Goal: Transaction & Acquisition: Register for event/course

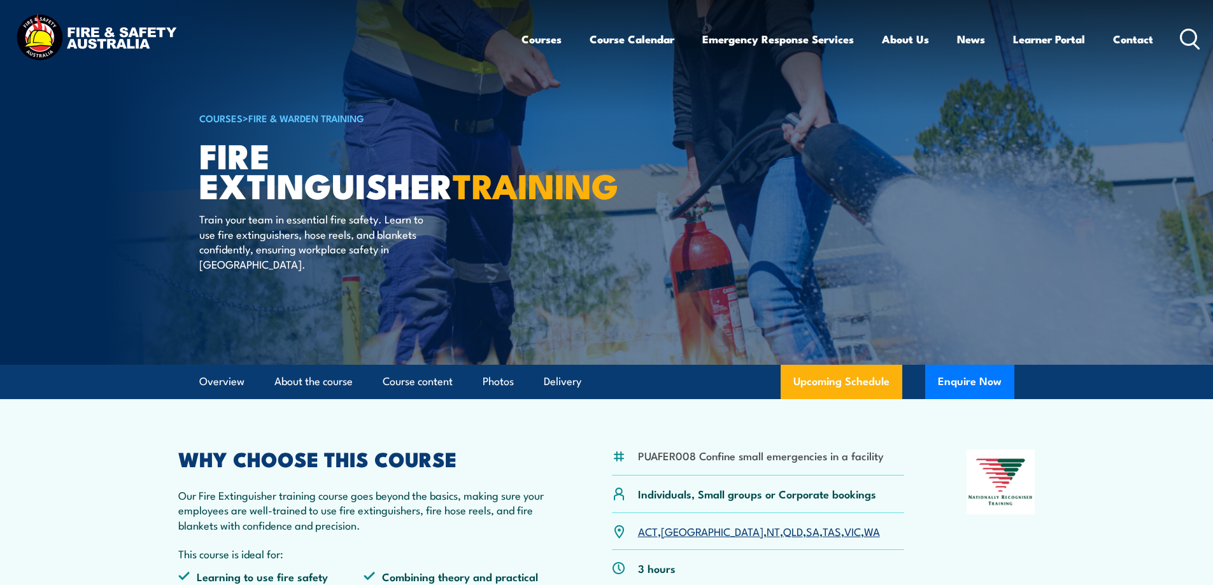
scroll to position [191, 0]
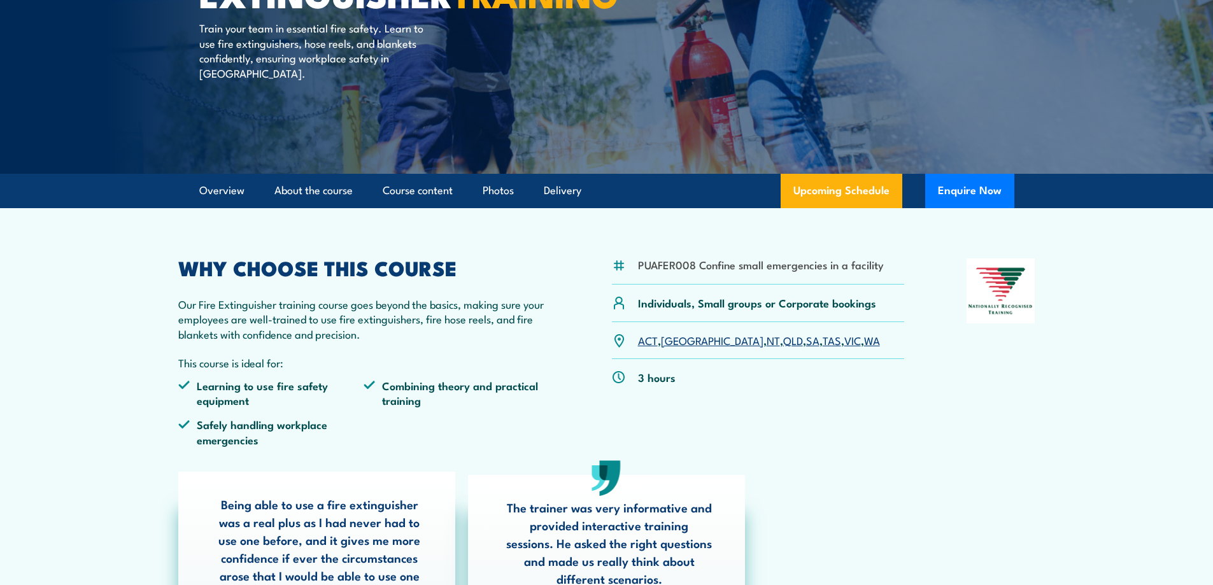
click at [864, 339] on link "WA" at bounding box center [872, 339] width 16 height 15
click at [864, 345] on link "WA" at bounding box center [872, 339] width 16 height 15
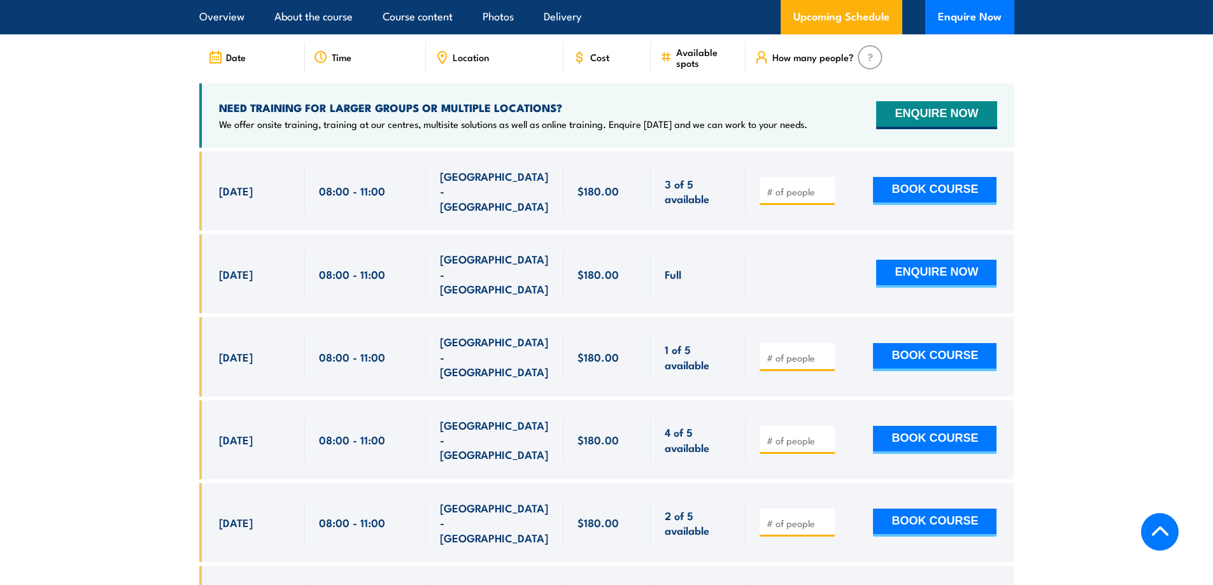
scroll to position [2392, 0]
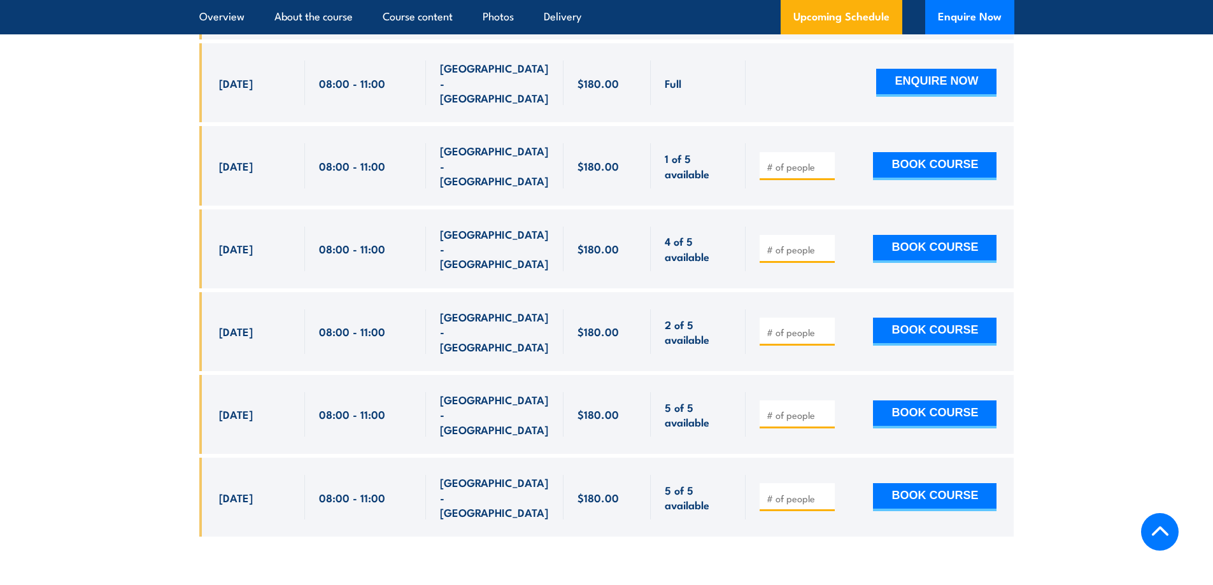
click at [783, 326] on input "number" at bounding box center [799, 332] width 64 height 13
click at [826, 326] on input "1" at bounding box center [799, 332] width 64 height 13
type input "2"
click at [825, 326] on input "2" at bounding box center [799, 332] width 64 height 13
click at [902, 318] on button "BOOK COURSE" at bounding box center [935, 332] width 124 height 28
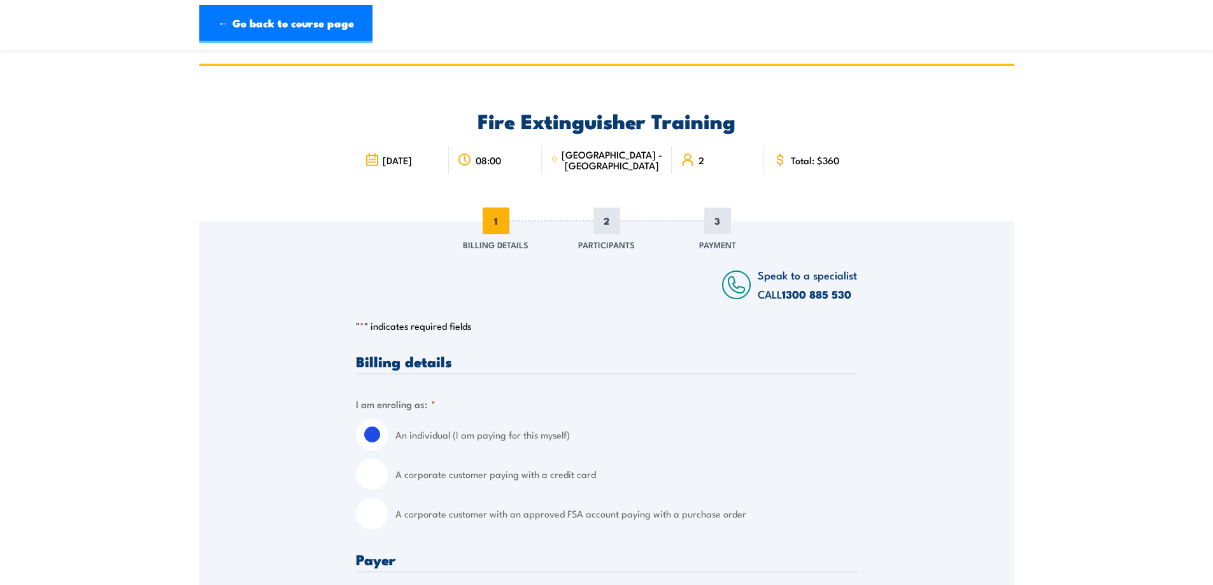
scroll to position [127, 0]
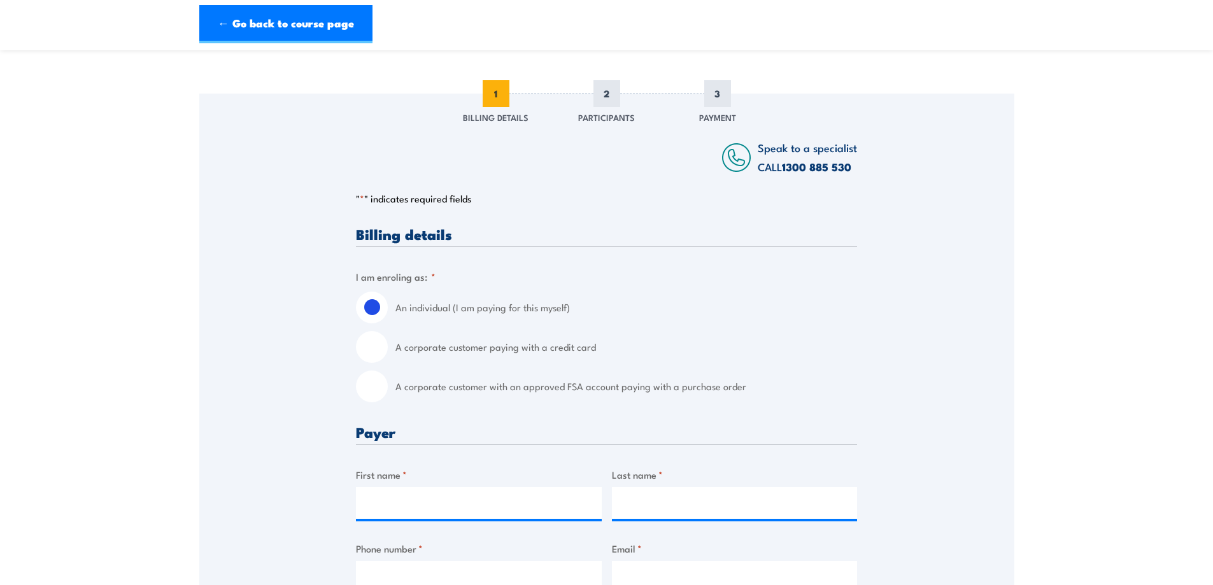
click at [376, 391] on input "A corporate customer with an approved FSA account paying with a purchase order" at bounding box center [372, 387] width 32 height 32
radio input "true"
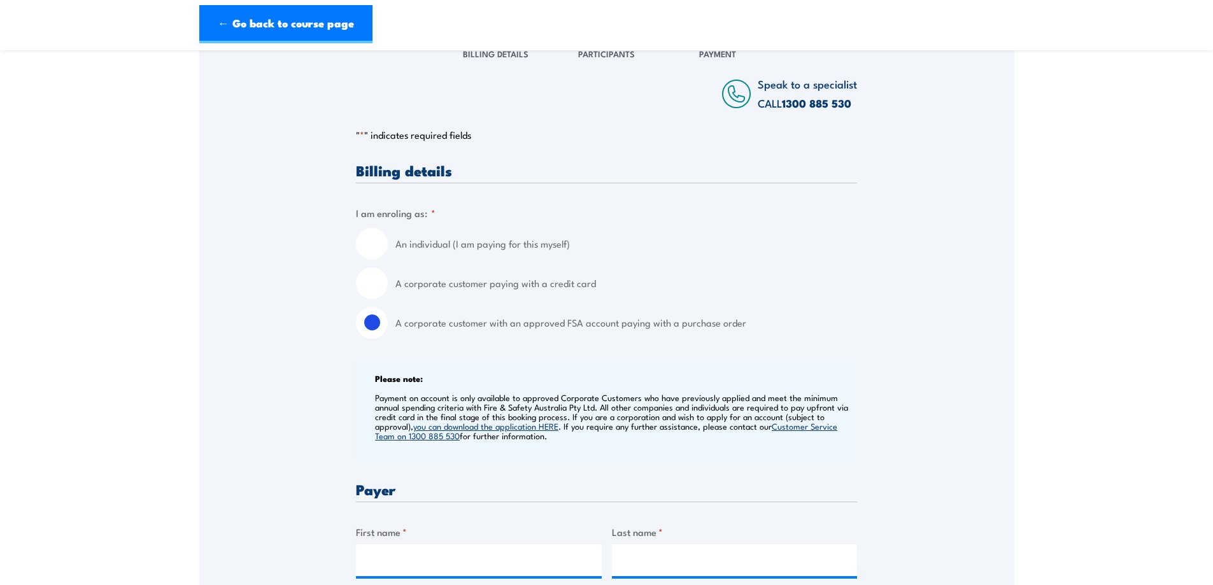
scroll to position [382, 0]
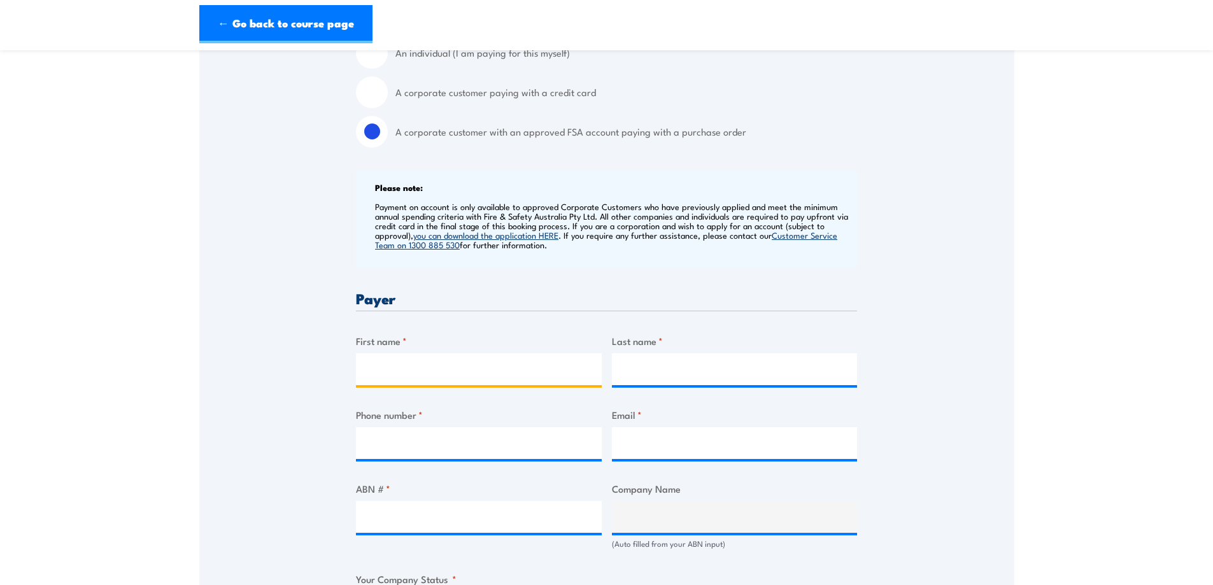
click at [412, 362] on input "First name *" at bounding box center [479, 369] width 246 height 32
type input "Ashlee"
type input "Mexsom"
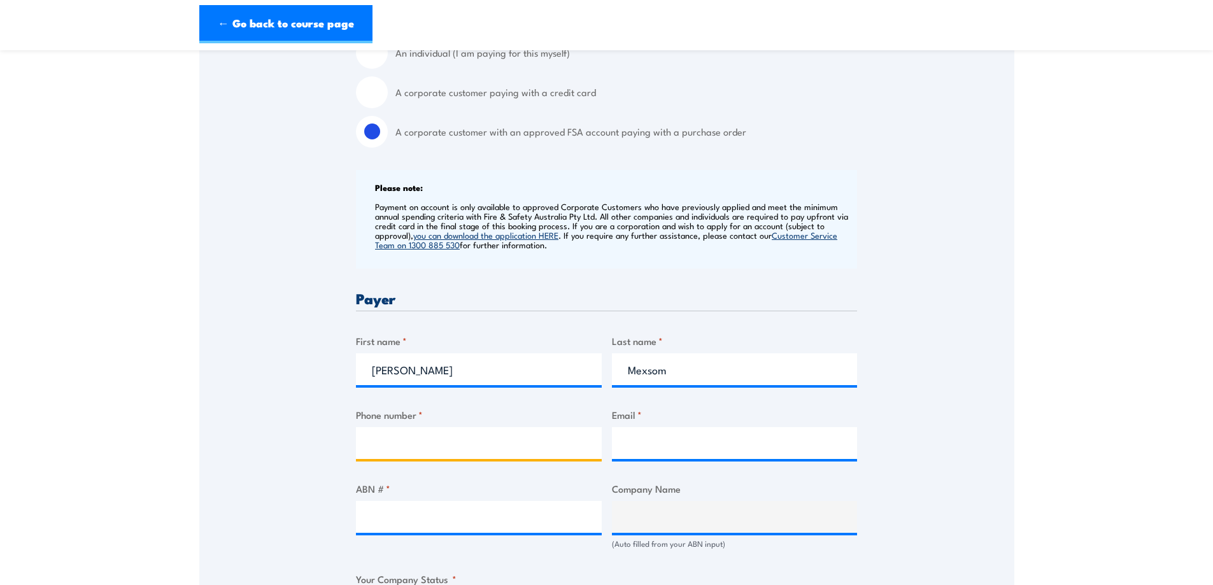
type input "0439966994"
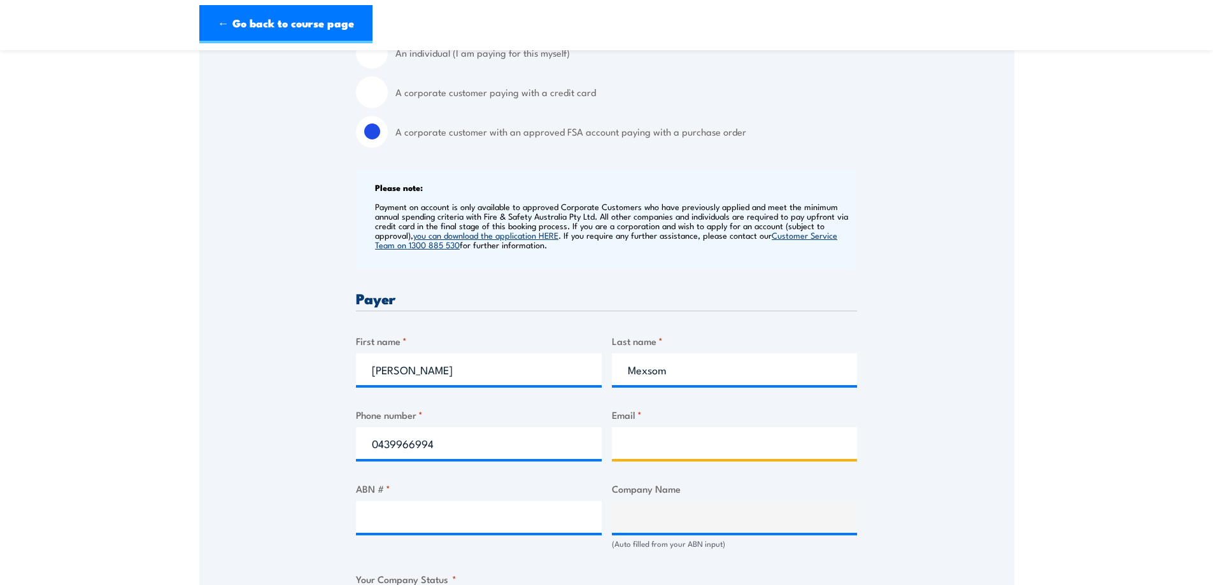
type input "amexsom@wanslea.org.au"
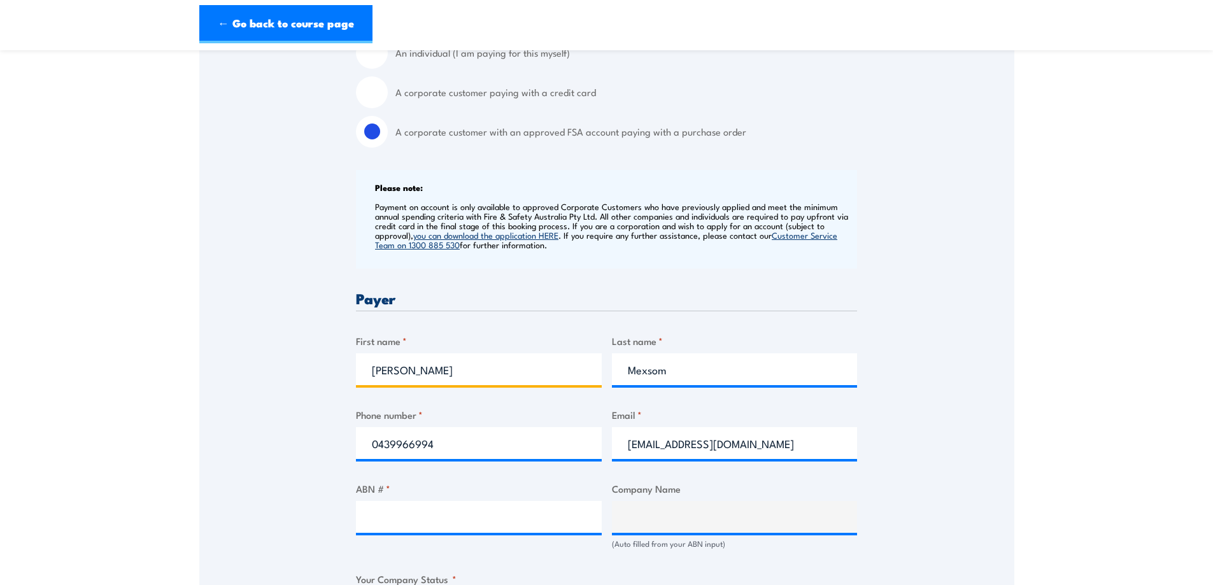
scroll to position [510, 0]
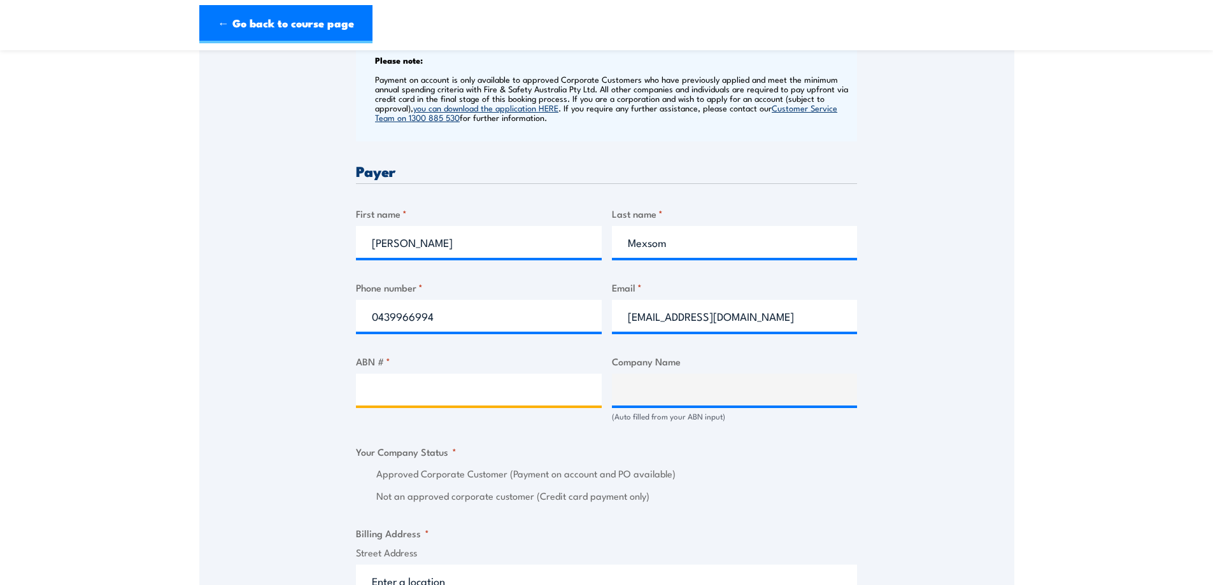
click at [541, 394] on input "ABN # *" at bounding box center [479, 390] width 246 height 32
click at [438, 399] on input "ABN # *" at bounding box center [479, 390] width 246 height 32
paste input "36 660 171 727"
type input "36 660 171 727"
type input "WANSLEA LIMITED"
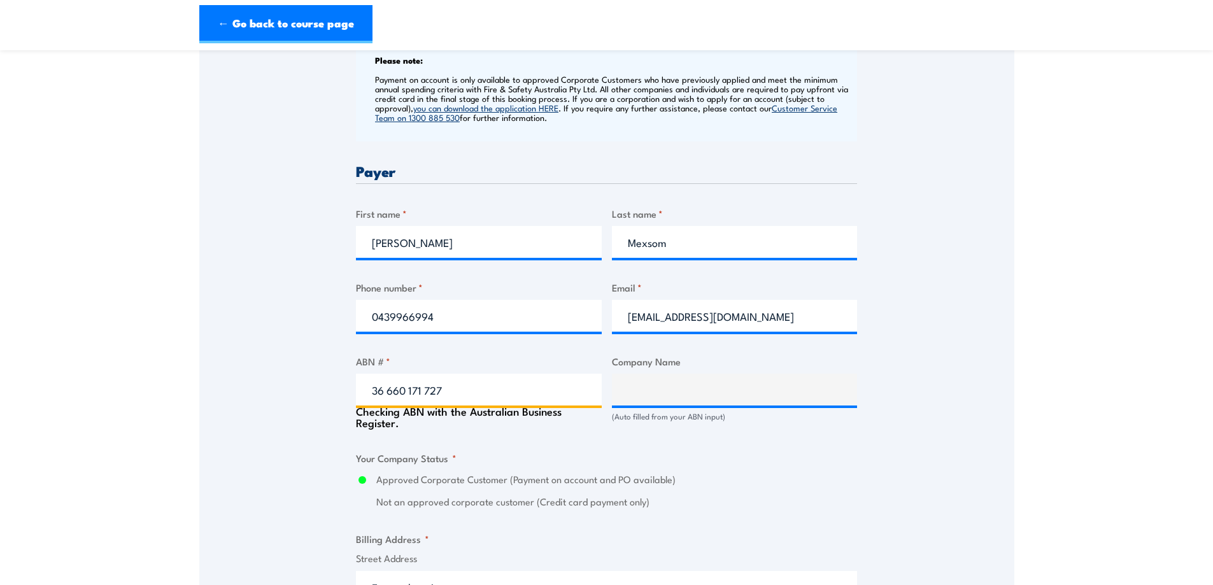
radio input "true"
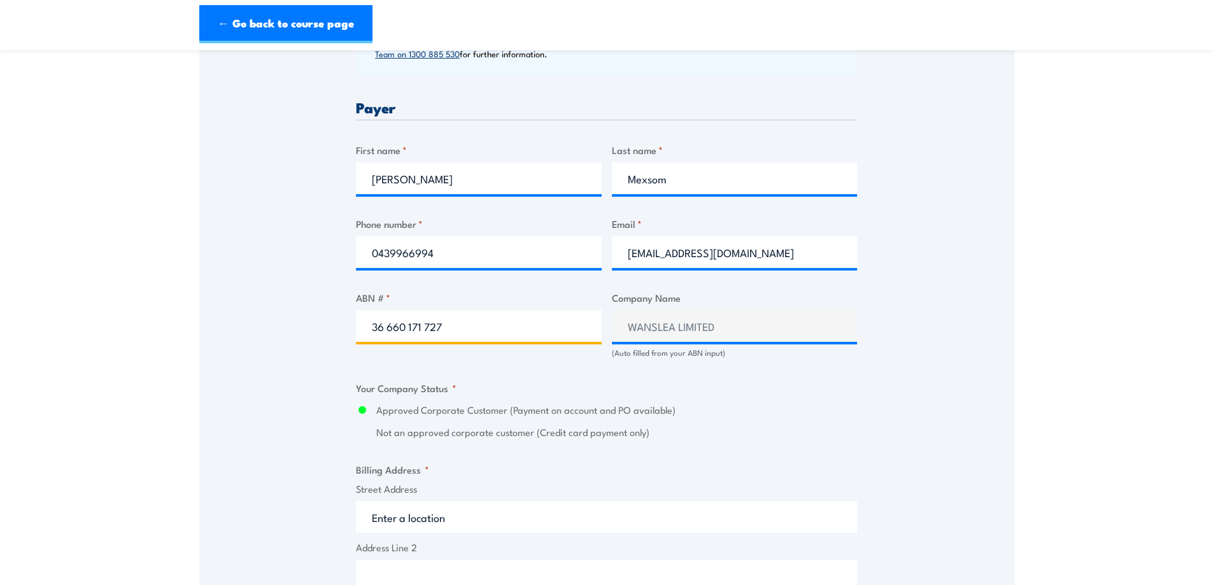
scroll to position [701, 0]
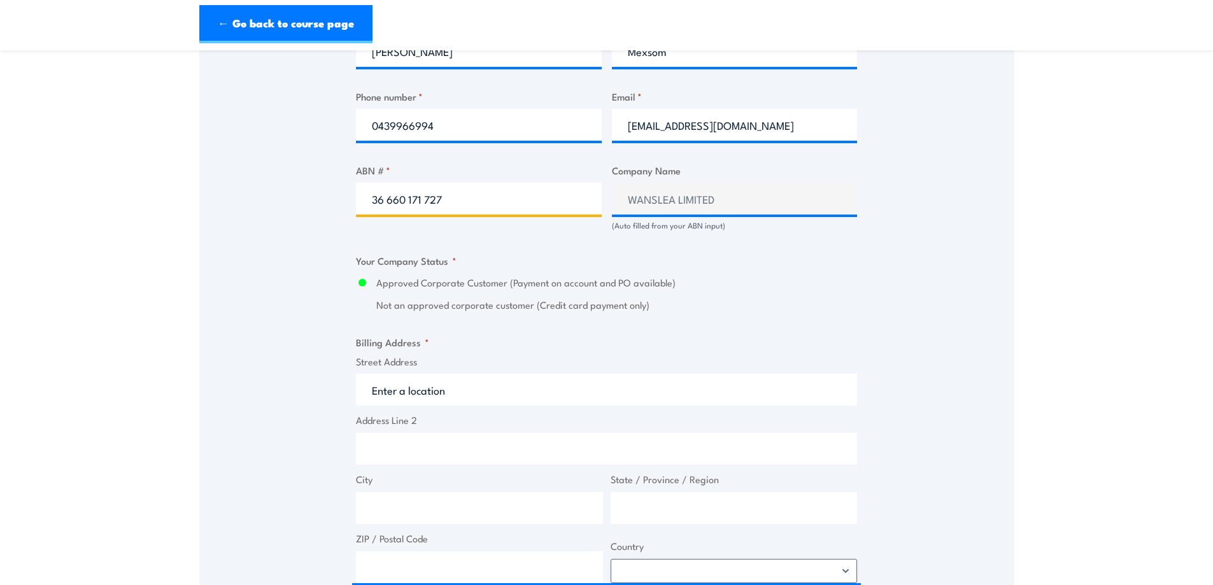
type input "36 660 171 727"
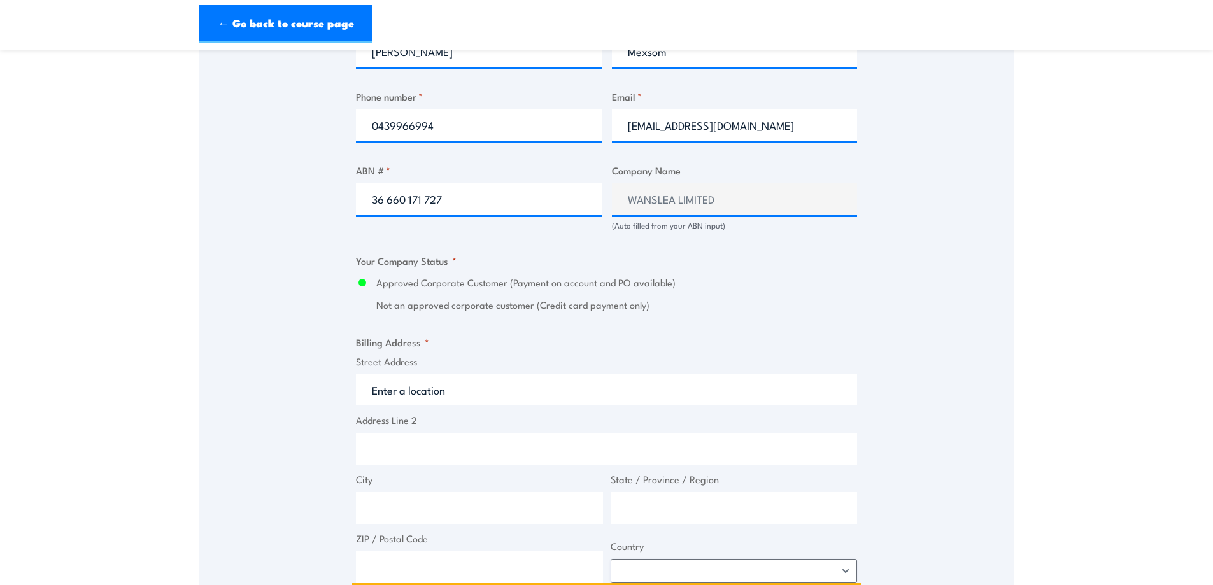
click at [508, 391] on input "Street Address" at bounding box center [606, 390] width 501 height 32
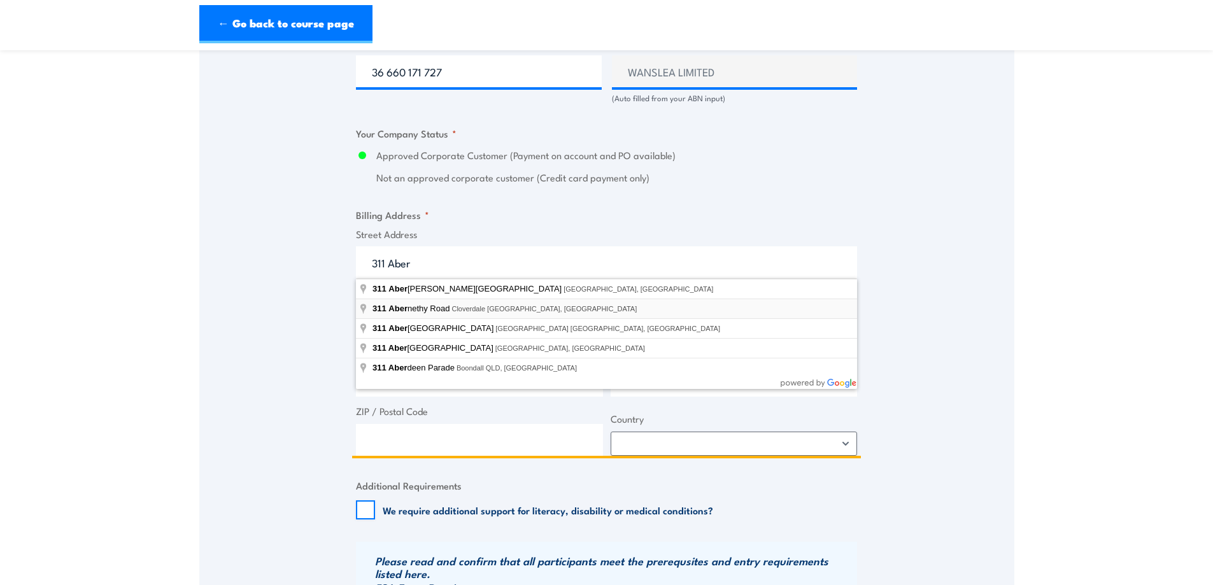
type input "311 Abernethy Road, Cloverdale WA, Australia"
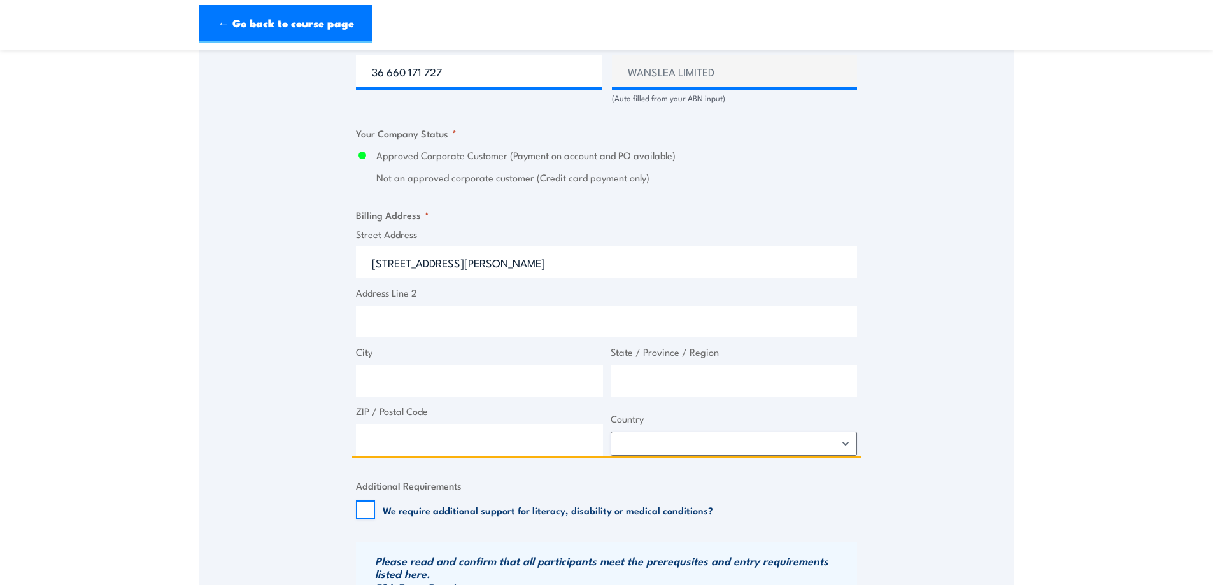
type input "311 Abernethy Rd"
type input "Cloverdale"
type input "Western Australia"
type input "6105"
select select "Australia"
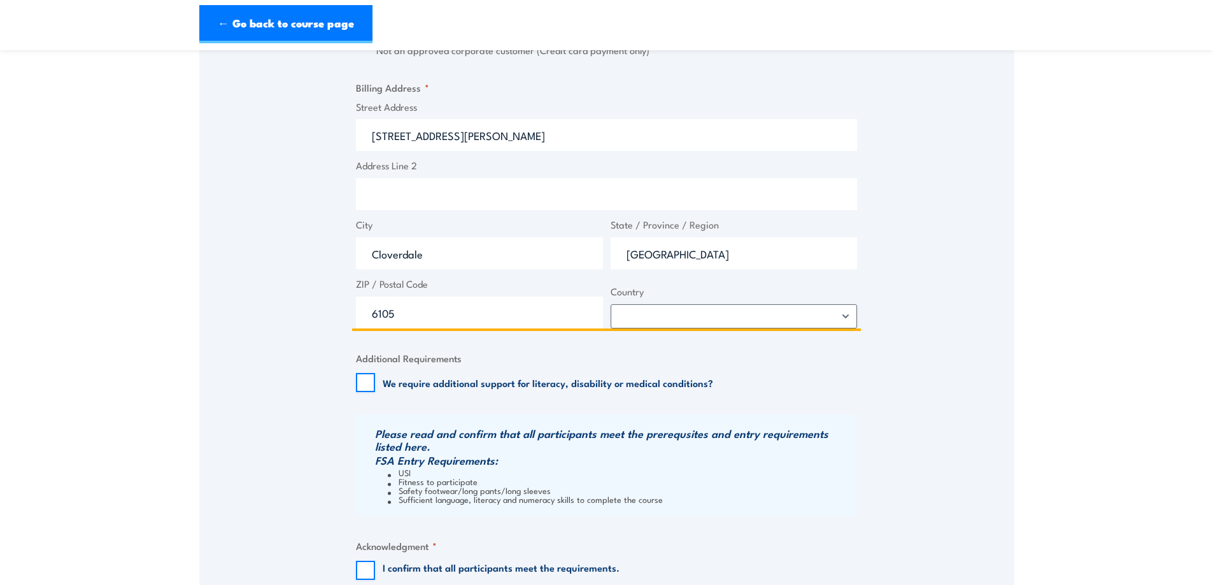
scroll to position [1146, 0]
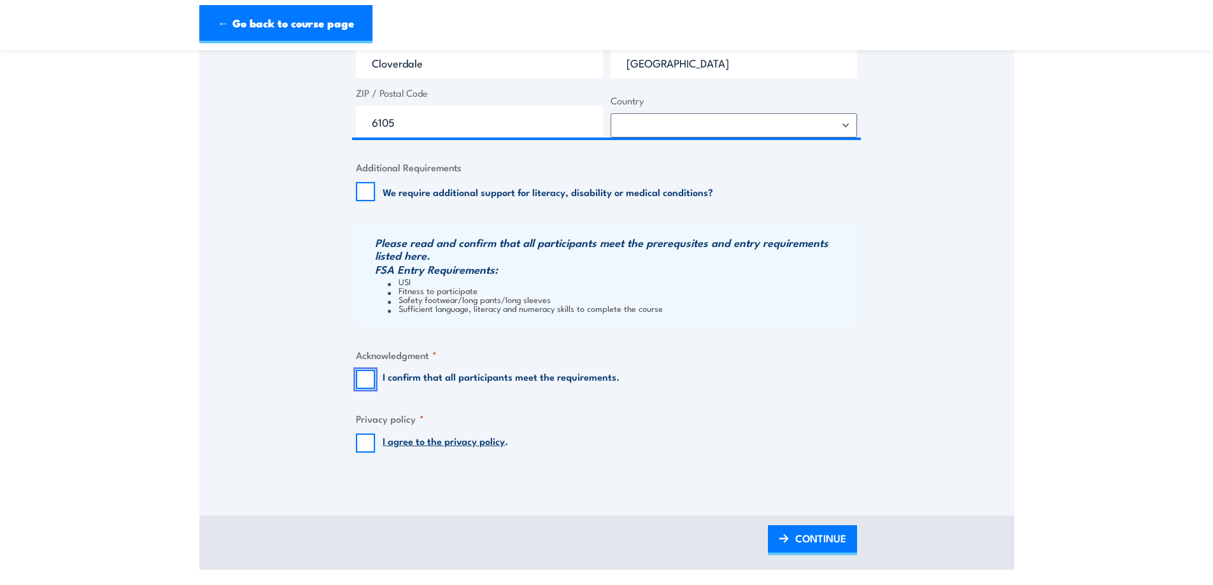
click at [362, 376] on input "I confirm that all participants meet the requirements." at bounding box center [365, 379] width 19 height 19
checkbox input "true"
click at [368, 451] on input "I agree to the privacy policy ." at bounding box center [365, 443] width 19 height 19
checkbox input "true"
click at [799, 545] on span "CONTINUE" at bounding box center [820, 539] width 51 height 34
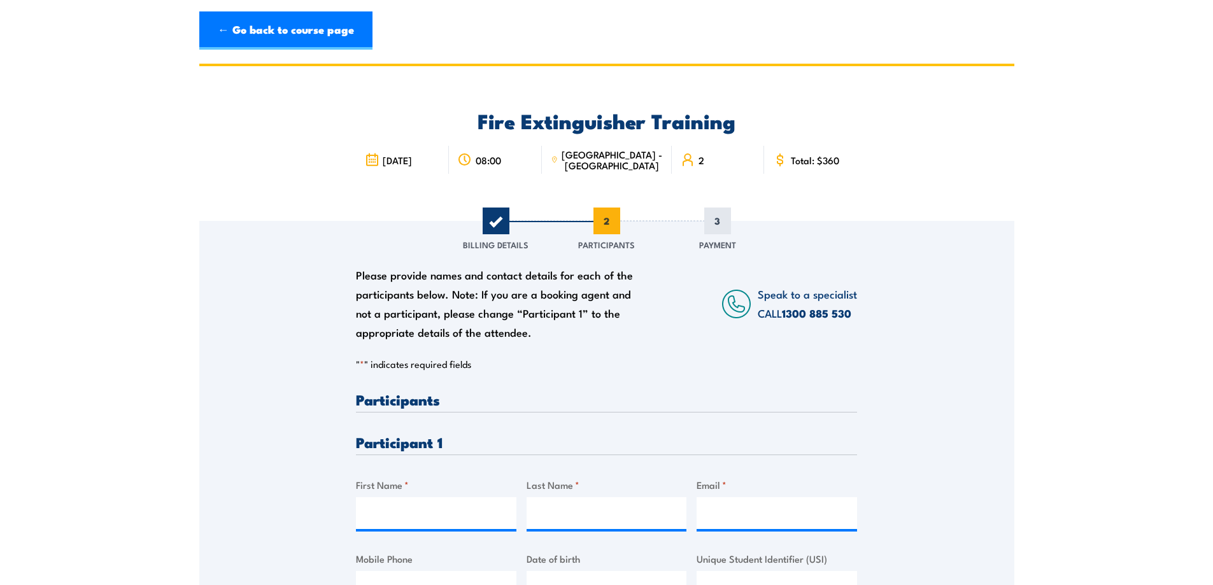
scroll to position [255, 0]
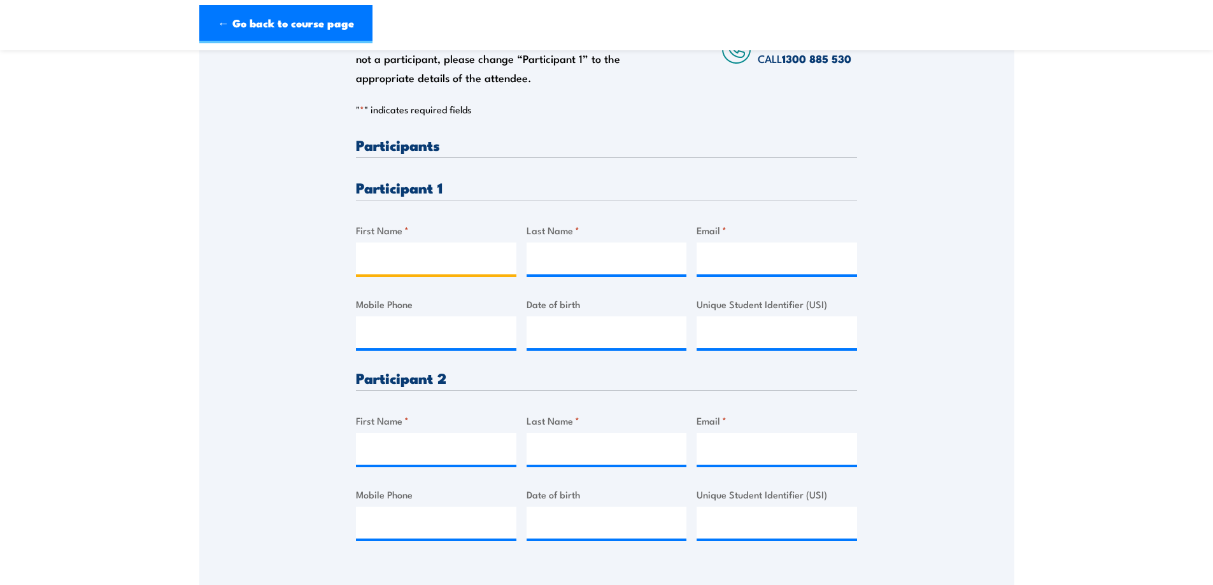
drag, startPoint x: 411, startPoint y: 253, endPoint x: 381, endPoint y: 319, distance: 72.7
click at [411, 253] on input "First Name *" at bounding box center [436, 259] width 161 height 32
drag, startPoint x: 425, startPoint y: 252, endPoint x: 424, endPoint y: 261, distance: 9.6
click at [425, 252] on input "First Name *" at bounding box center [436, 259] width 161 height 32
type input "Cynthia"
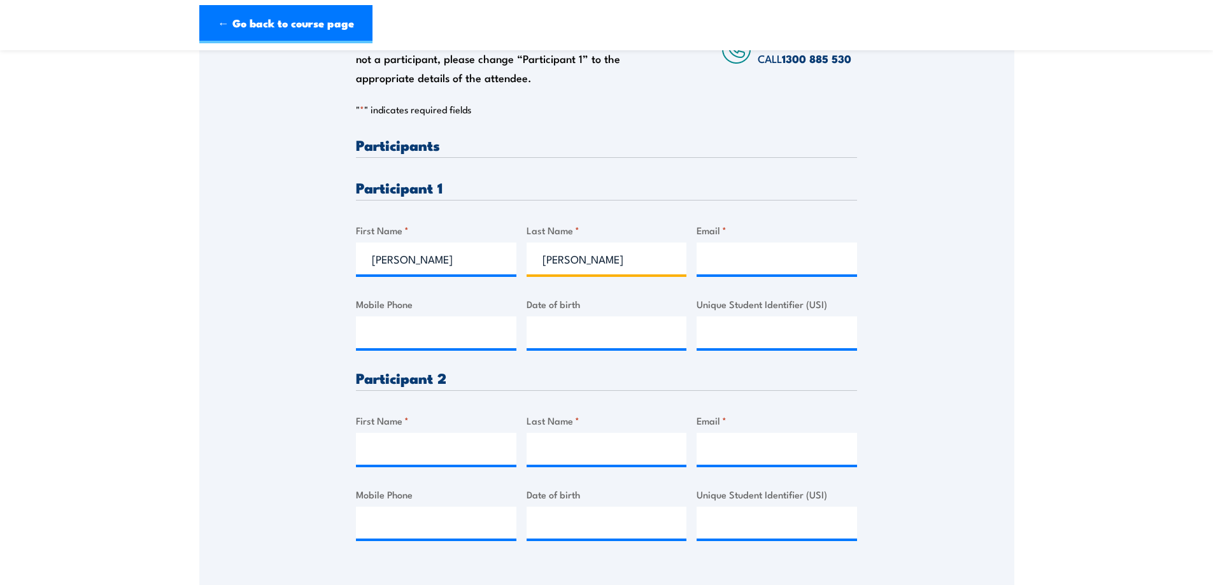
type input "Williams"
click at [758, 348] on div "Please provide names and contact details for each of the participants below. No…" at bounding box center [606, 350] width 501 height 424
click at [765, 338] on input "Unique Student Identifier (USI)" at bounding box center [777, 333] width 161 height 32
paste input "BA2MQUAZ5R"
type input "BA2MQUAZ5R"
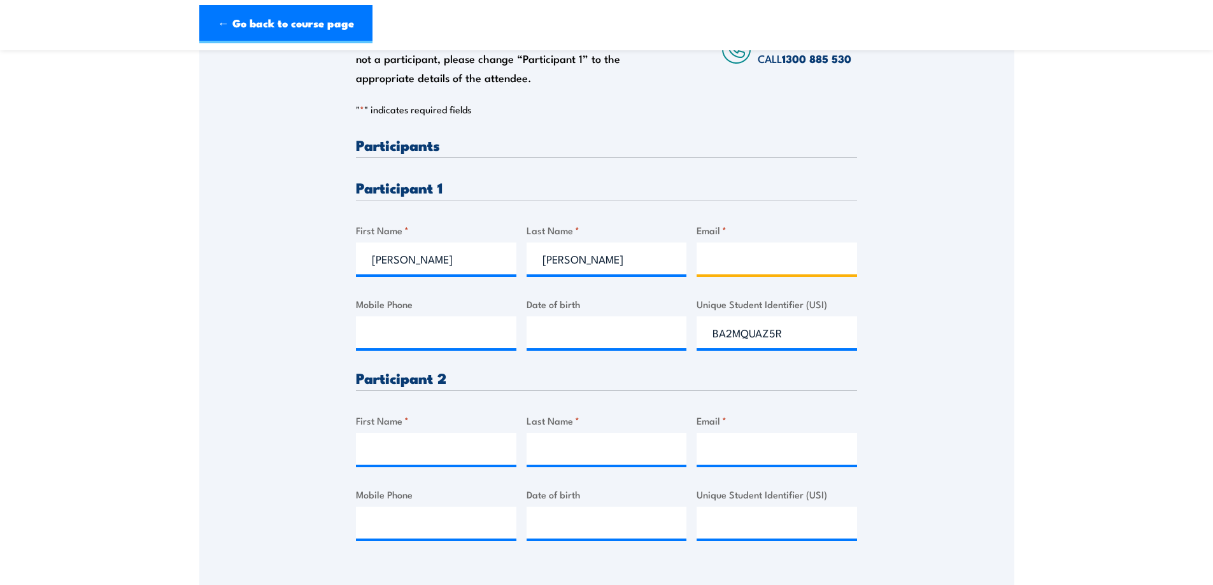
click at [782, 269] on input "Email *" at bounding box center [777, 259] width 161 height 32
type input "cwilliams@wanslea.org.au"
click at [454, 325] on input "Mobile Phone" at bounding box center [436, 333] width 161 height 32
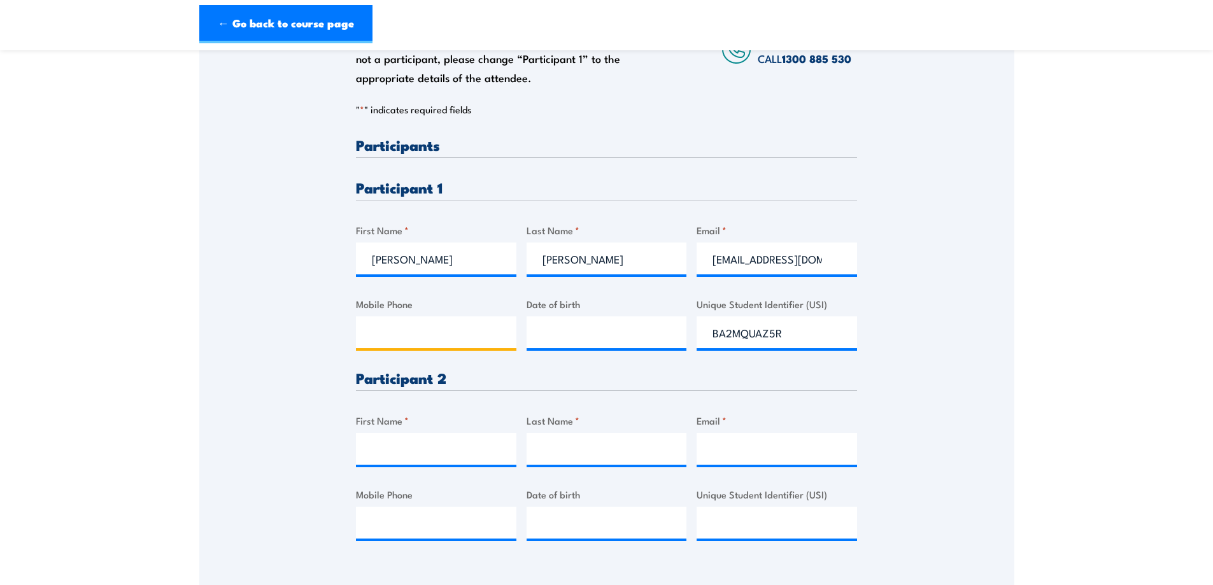
click at [387, 329] on input "Mobile Phone" at bounding box center [436, 333] width 161 height 32
paste input "0412729290"
type input "0412729290"
click at [548, 330] on input "__/__/____" at bounding box center [607, 333] width 161 height 32
type input "25/09/1979"
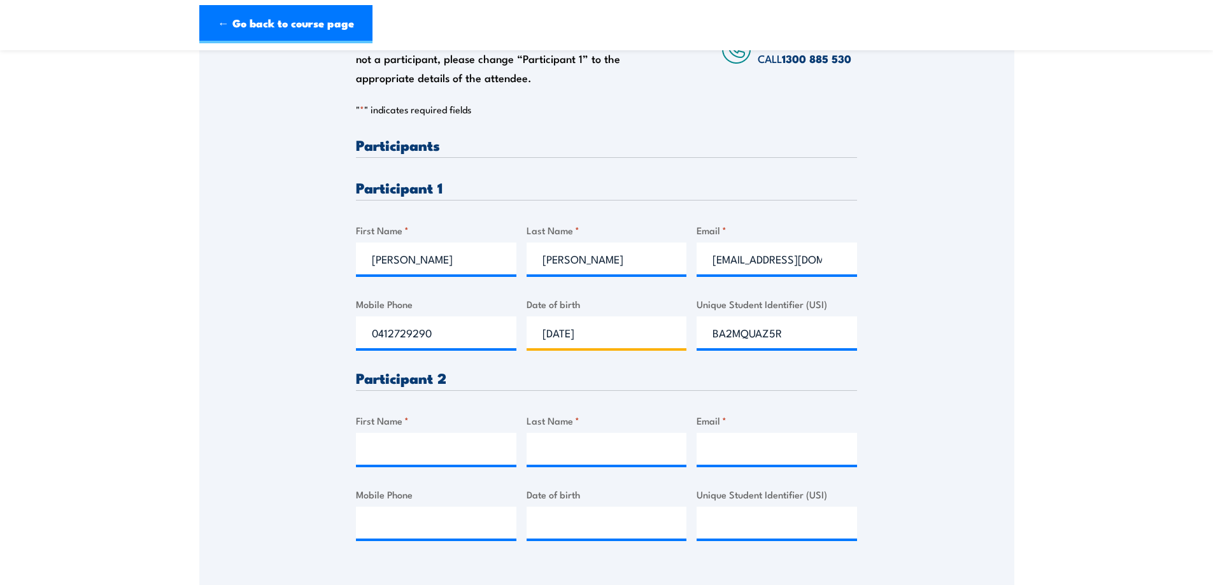
scroll to position [318, 0]
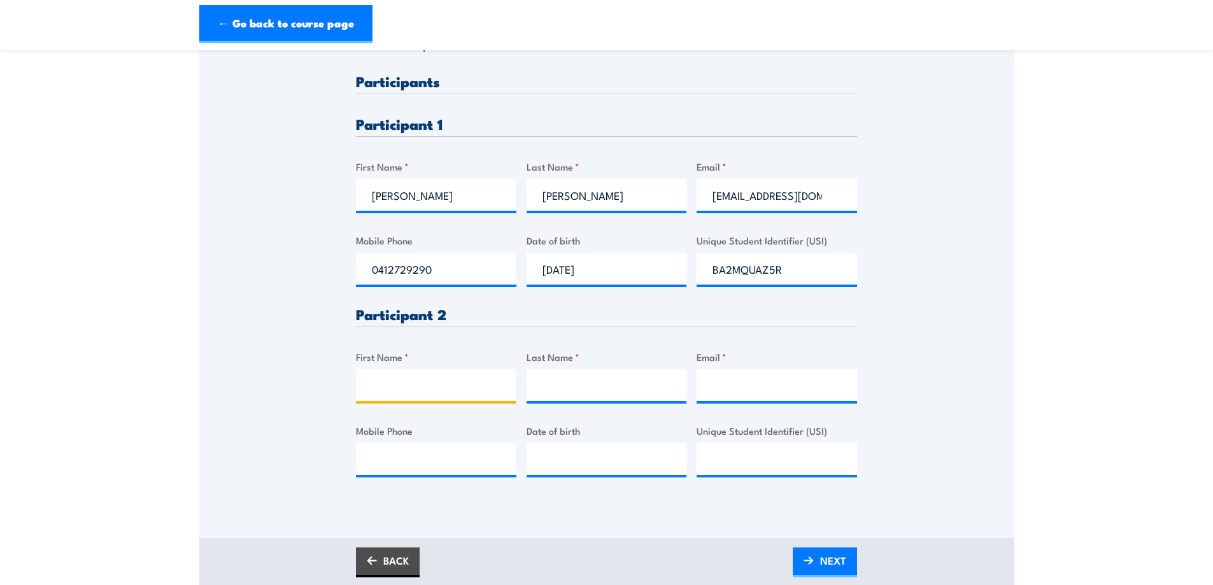
click at [418, 382] on input "First Name *" at bounding box center [436, 385] width 161 height 32
click at [394, 385] on input "First Name *" at bounding box center [436, 385] width 161 height 32
type input "Mai"
type input "Welsh"
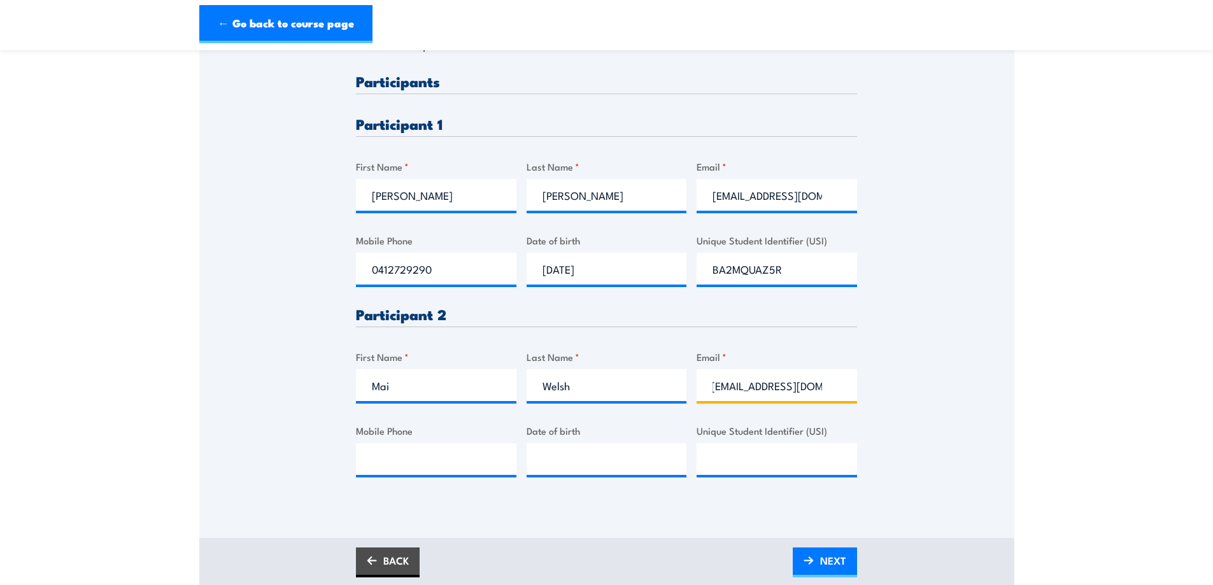
scroll to position [0, 7]
type input "mwelsh@wanslea.org.au"
drag, startPoint x: 841, startPoint y: 206, endPoint x: 839, endPoint y: 199, distance: 7.3
click at [839, 204] on input "cwilliams@wanslea.org.au" at bounding box center [777, 195] width 161 height 32
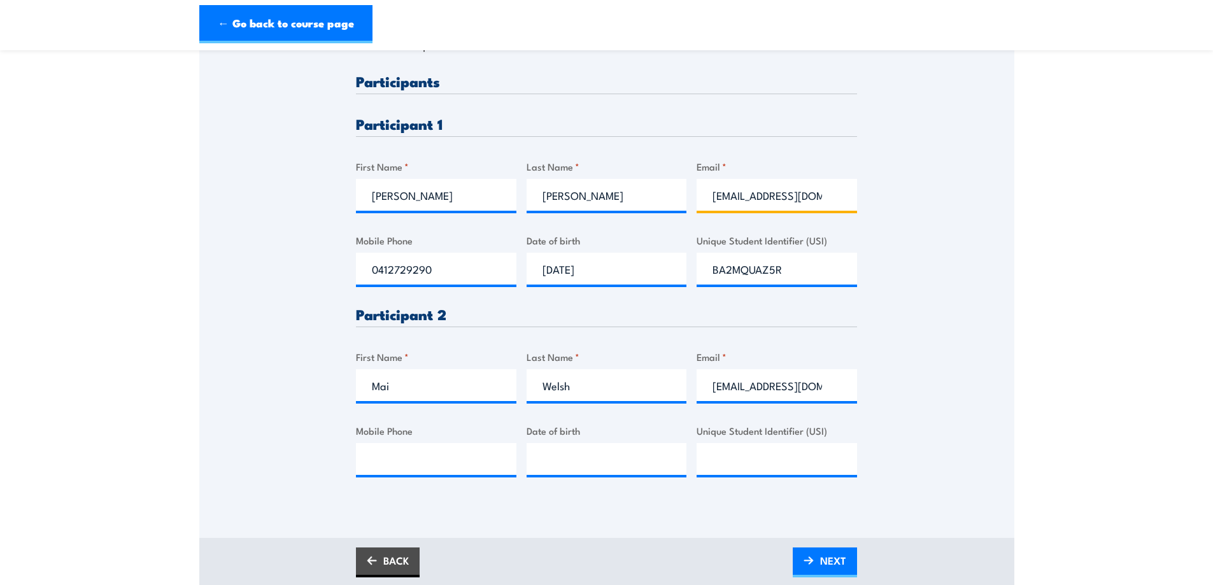
drag, startPoint x: 815, startPoint y: 197, endPoint x: 892, endPoint y: 264, distance: 101.6
click at [818, 201] on input "cwilliams@wanslea.org.au" at bounding box center [777, 195] width 161 height 32
type input "cwilliams@wanslea.org.au.au"
click at [414, 459] on input "Mobile Phone" at bounding box center [436, 459] width 161 height 32
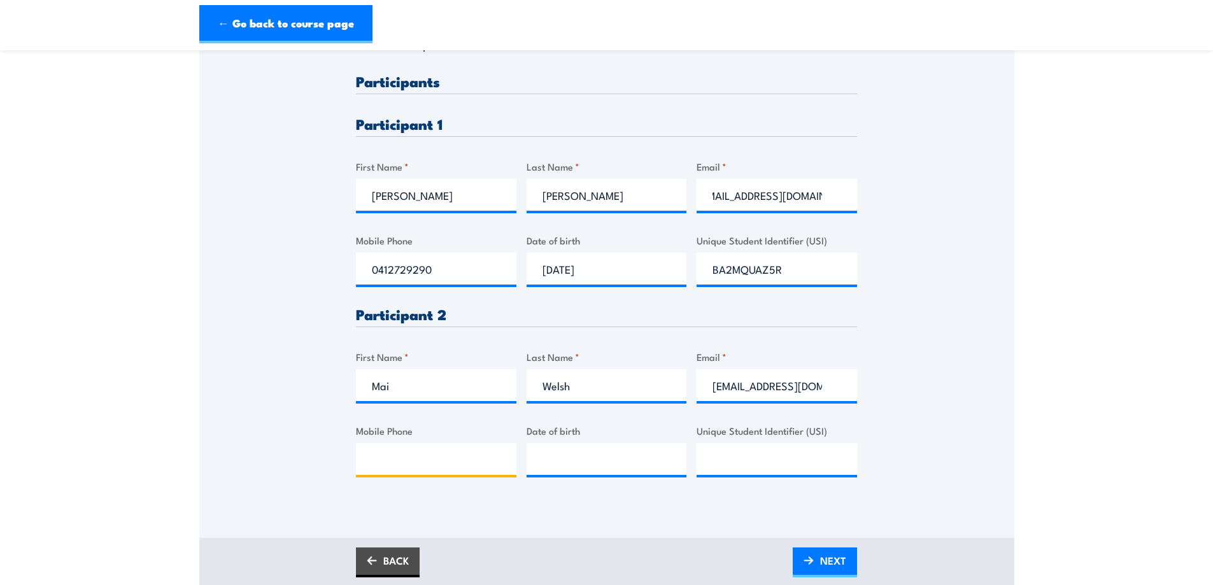
scroll to position [0, 0]
click at [742, 457] on input "Unique Student Identifier (USI)" at bounding box center [777, 459] width 161 height 32
paste input "XN7WUDRL3A"
type input "XN7WUDRL3A"
click at [619, 474] on div at bounding box center [607, 459] width 161 height 32
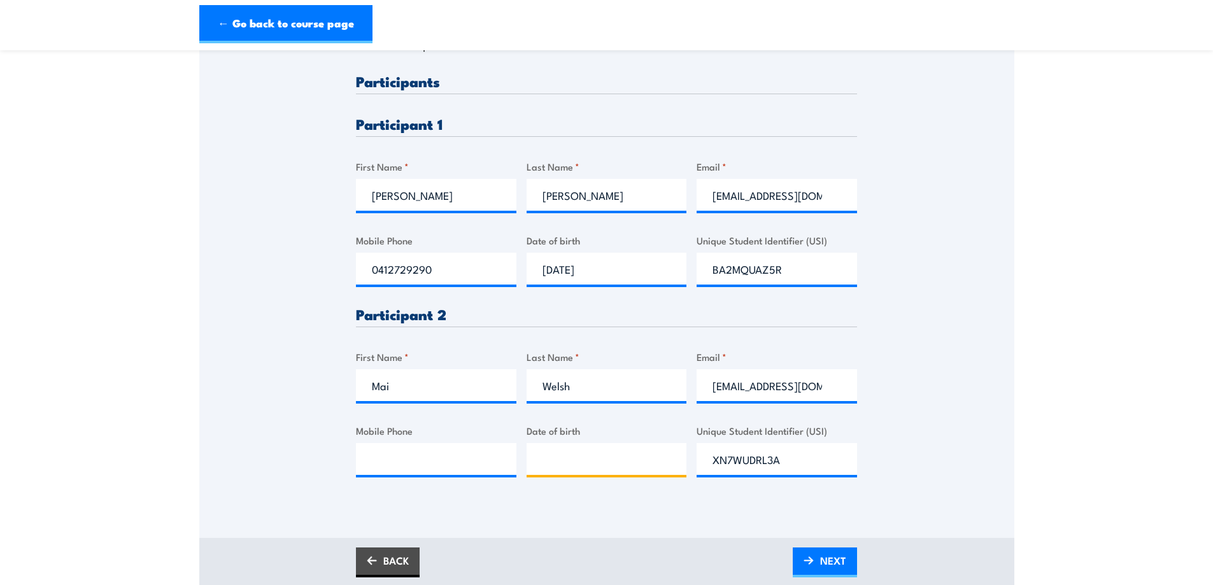
type input "__/__/____"
click at [624, 460] on input "__/__/____" at bounding box center [607, 459] width 161 height 32
type input "__/__/____"
click at [625, 462] on input "__/__/____" at bounding box center [607, 459] width 161 height 32
click at [541, 464] on input "__/__/____" at bounding box center [607, 459] width 161 height 32
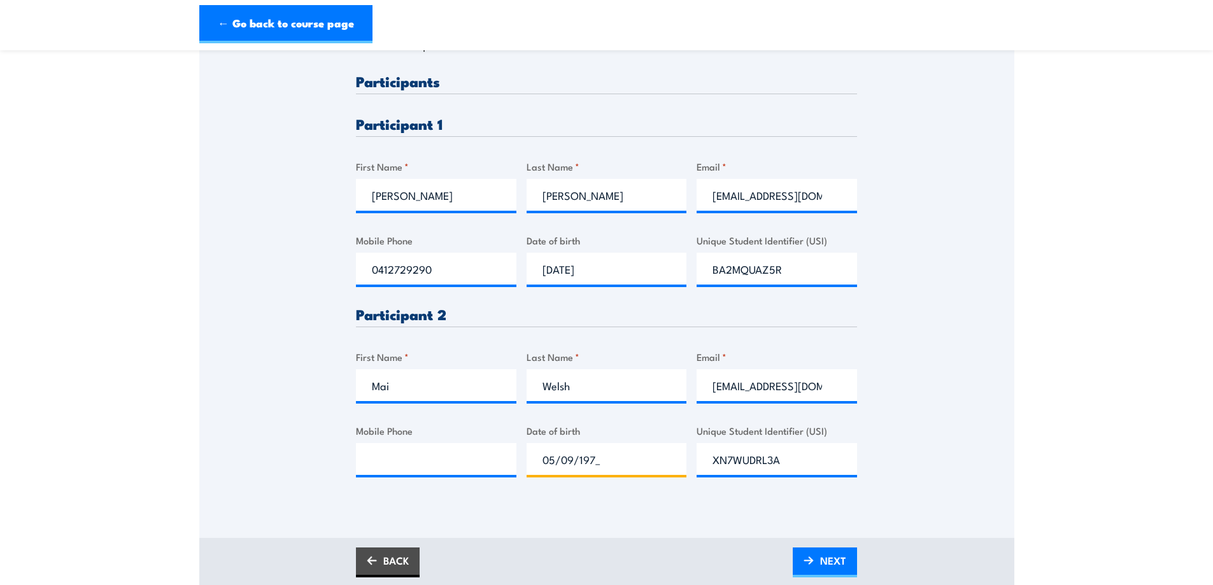
type input "05/09/1970"
click at [462, 448] on input "Mobile Phone" at bounding box center [436, 459] width 161 height 32
click at [480, 466] on input "Mobile Phone" at bounding box center [436, 459] width 161 height 32
paste input "0402437325"
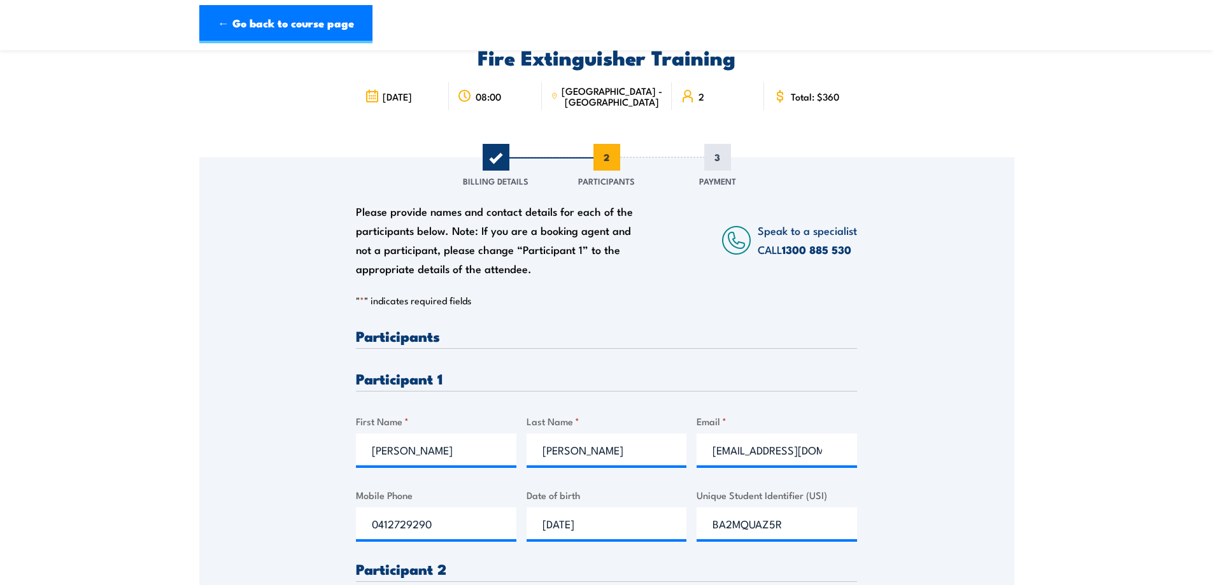
type input "0402437325"
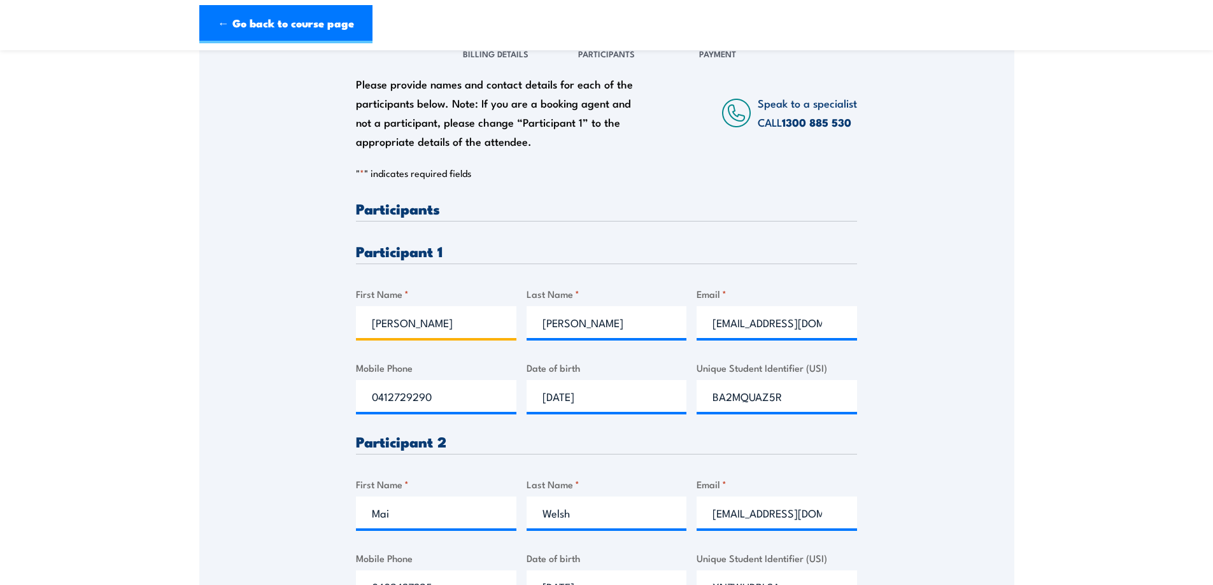
click at [378, 318] on input "Cynthia" at bounding box center [436, 322] width 161 height 32
drag, startPoint x: 368, startPoint y: 325, endPoint x: 392, endPoint y: 336, distance: 26.3
click at [369, 325] on input "Cynthia" at bounding box center [436, 322] width 161 height 32
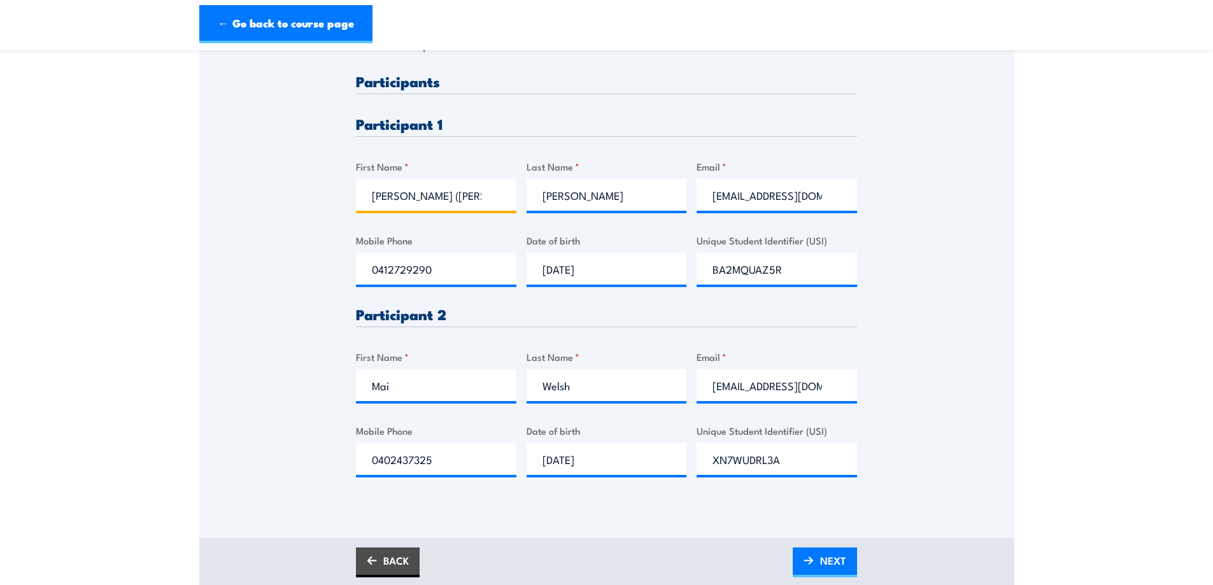
scroll to position [382, 0]
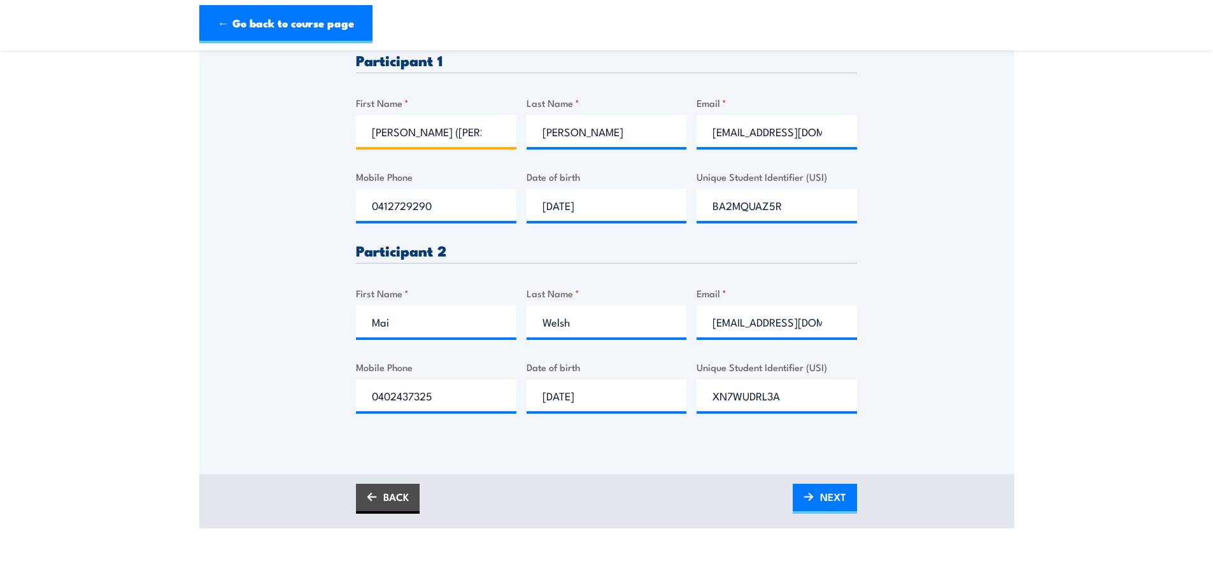
type input "Cynthia (Dewi)"
click at [827, 506] on span "NEXT" at bounding box center [833, 497] width 26 height 34
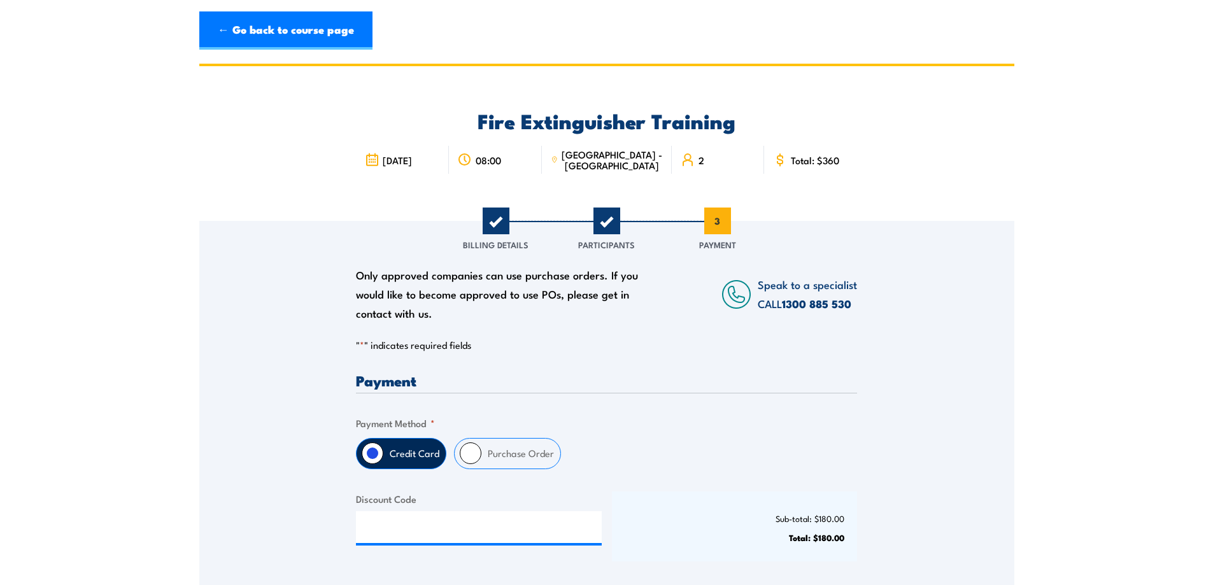
scroll to position [64, 0]
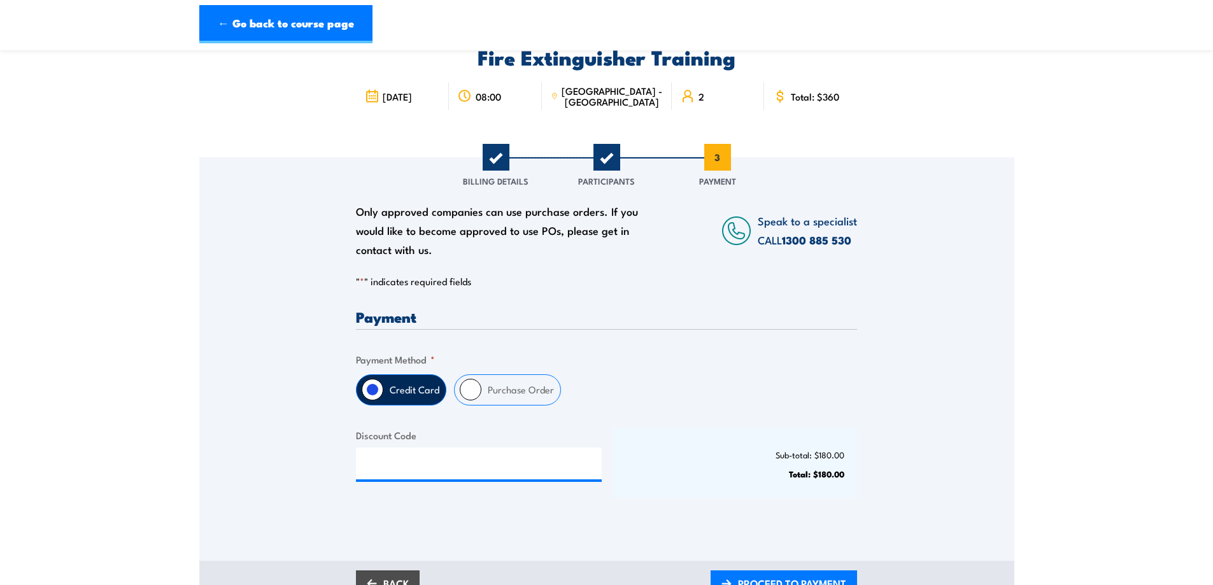
click at [500, 368] on fieldset "Payment Method * Credit Card Purchase Order" at bounding box center [606, 379] width 501 height 54
click at [502, 401] on label "Purchase Order" at bounding box center [521, 390] width 79 height 30
click at [482, 401] on input "Purchase Order" at bounding box center [471, 390] width 22 height 22
radio input "true"
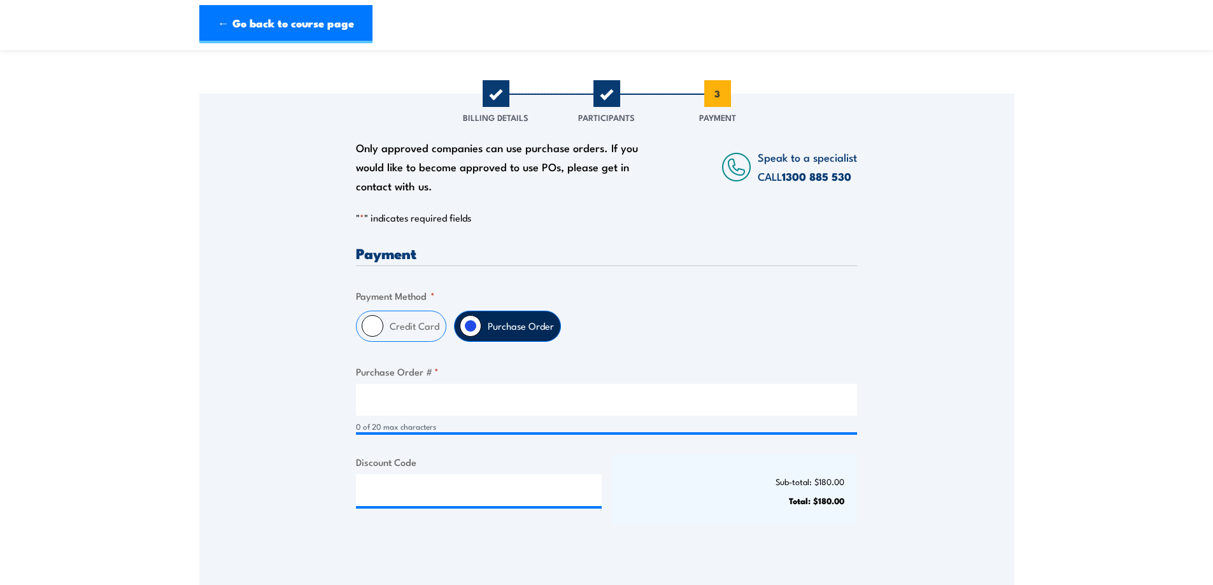
scroll to position [191, 0]
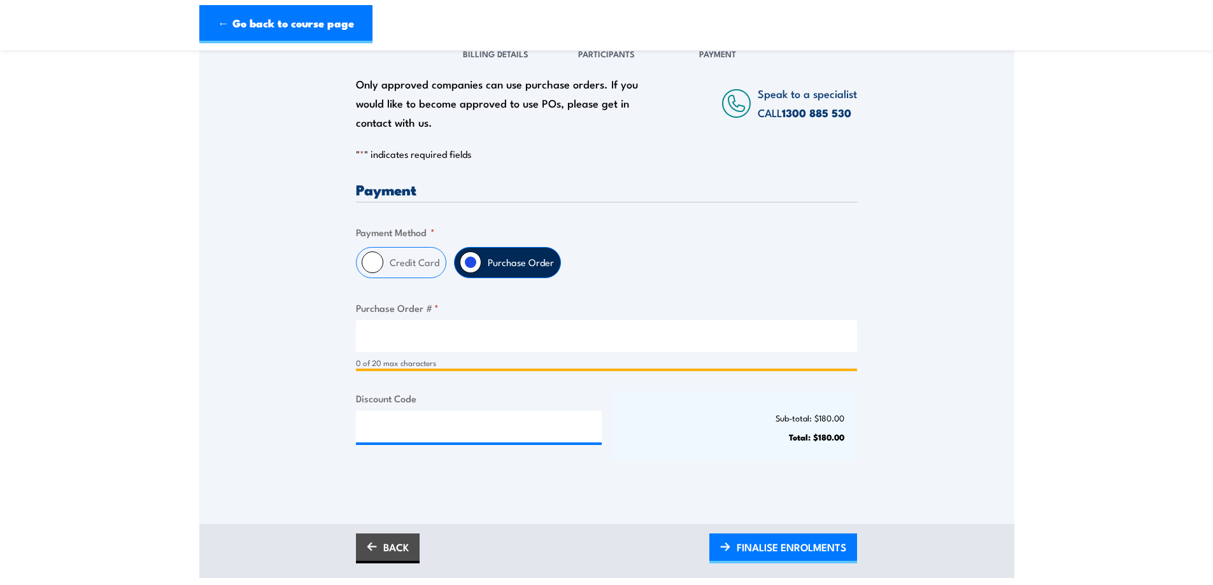
click at [443, 331] on input "Purchase Order # *" at bounding box center [606, 336] width 501 height 32
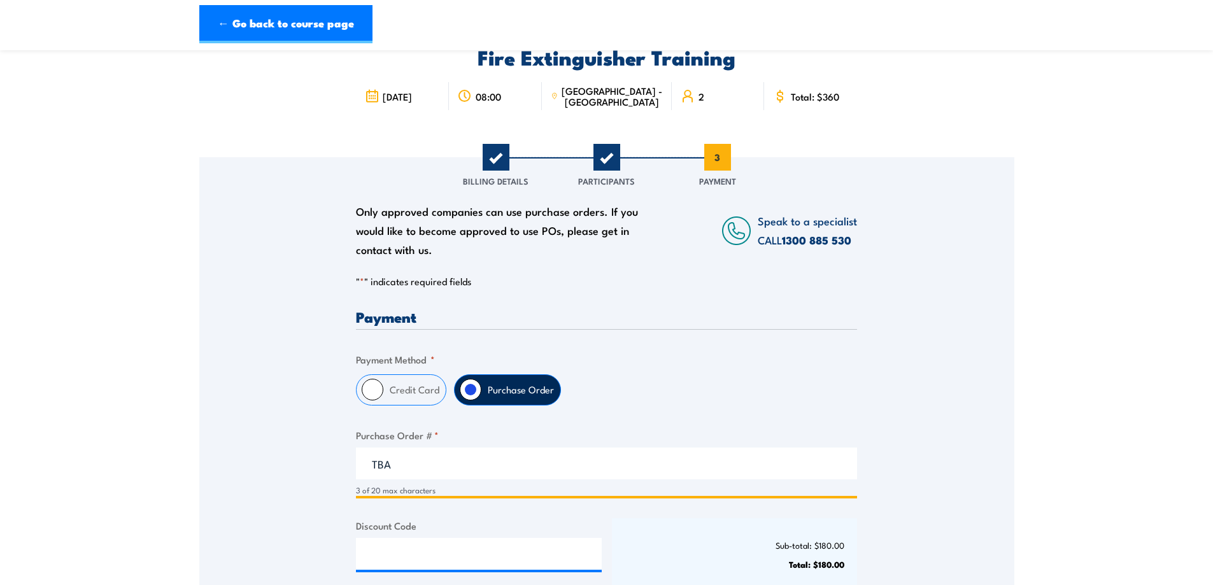
scroll to position [318, 0]
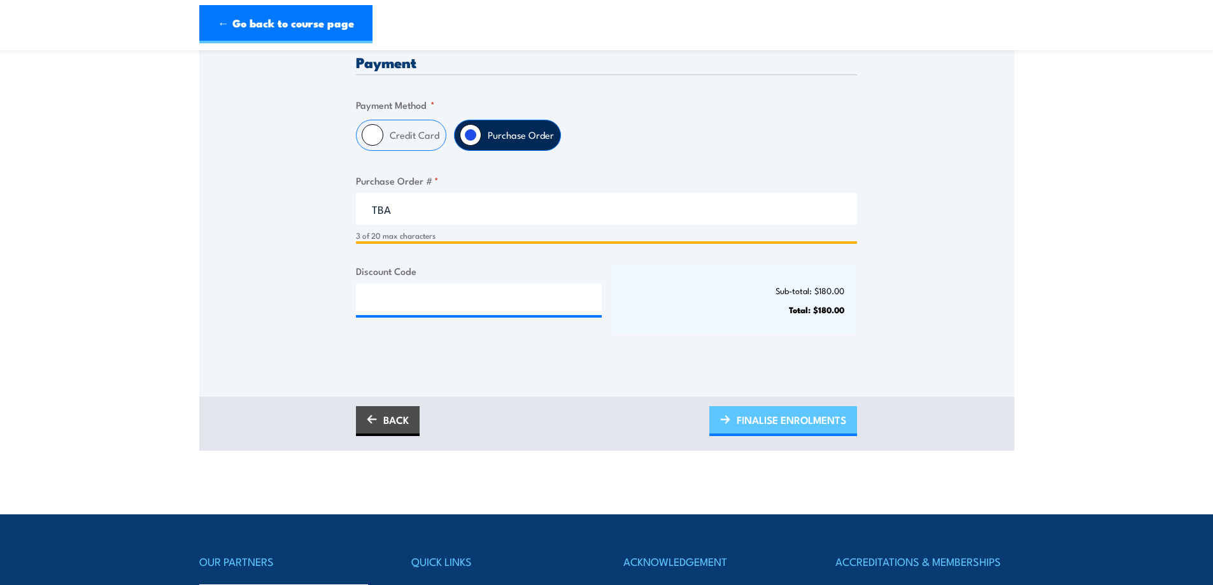
type input "TBA"
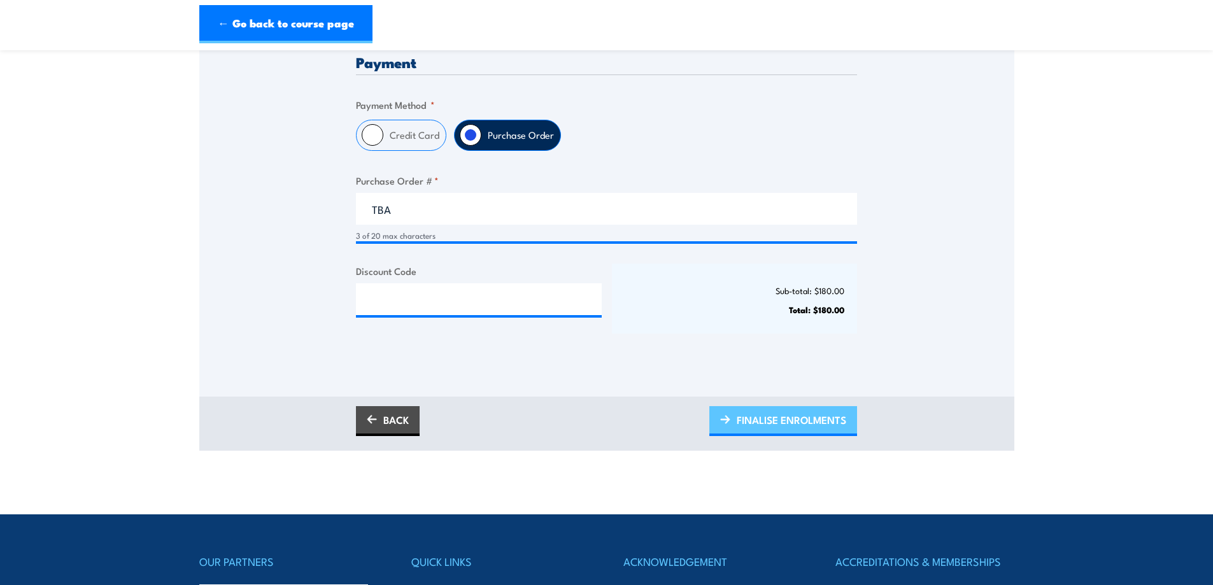
click at [789, 424] on span "FINALISE ENROLMENTS" at bounding box center [792, 420] width 110 height 34
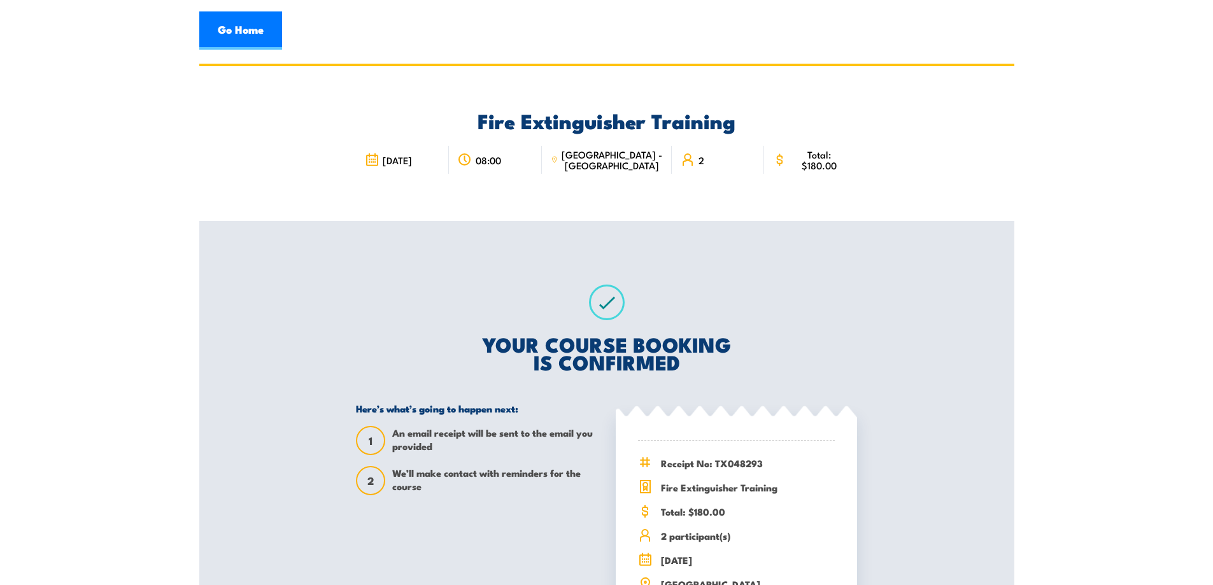
scroll to position [127, 0]
